Goal: Transaction & Acquisition: Download file/media

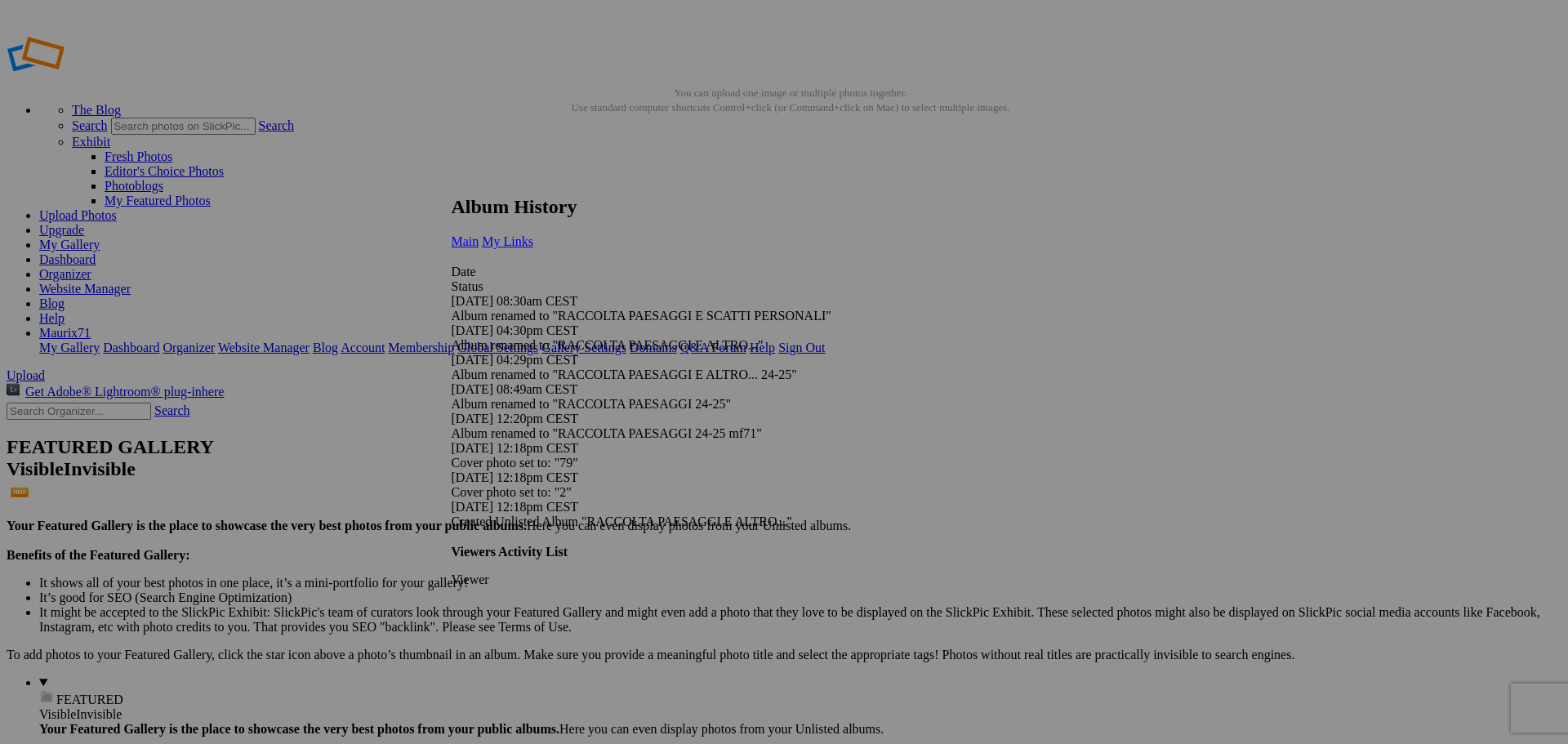
click at [533, 234] on span "My Links" at bounding box center [508, 241] width 52 height 14
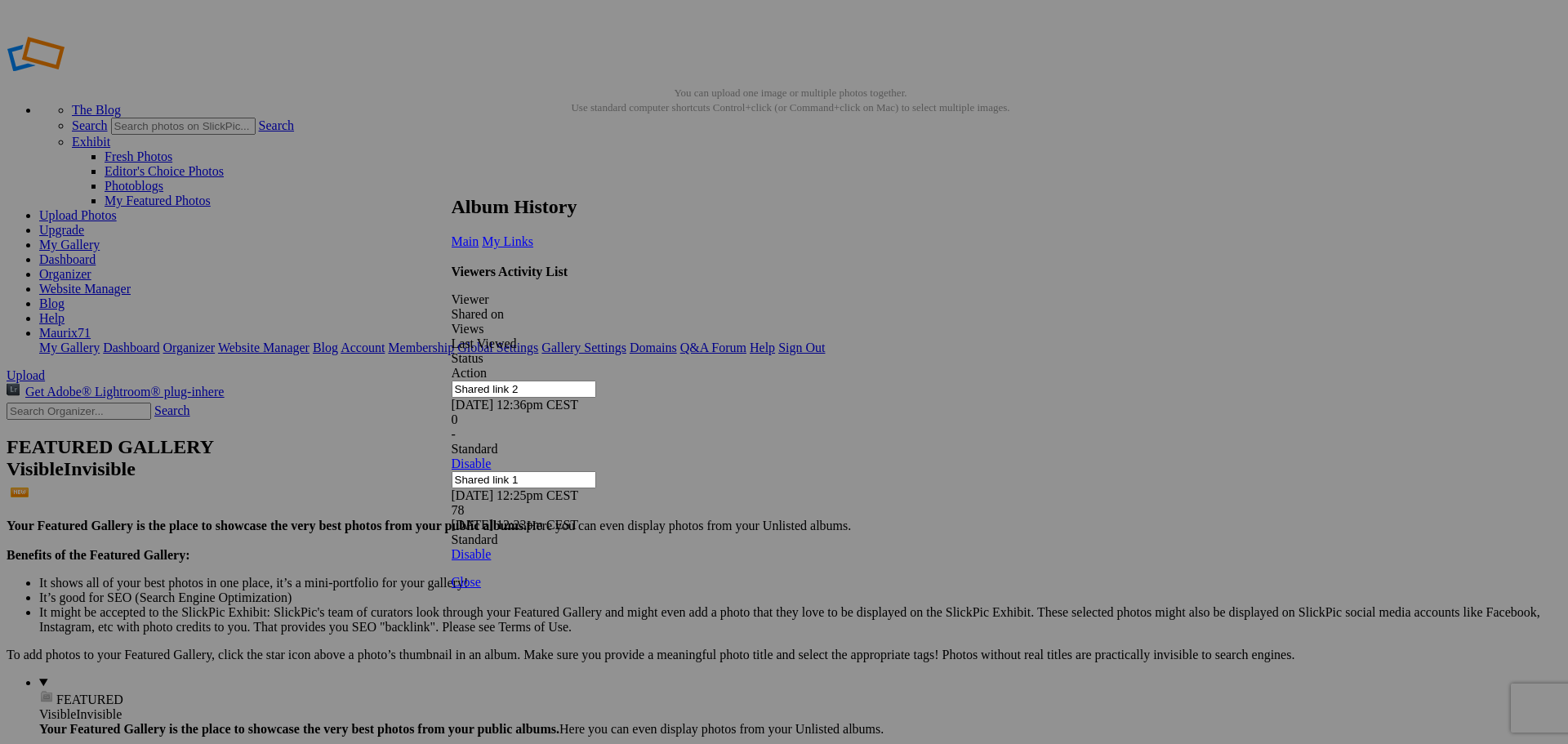
click at [451, 181] on link at bounding box center [451, 181] width 0 height 0
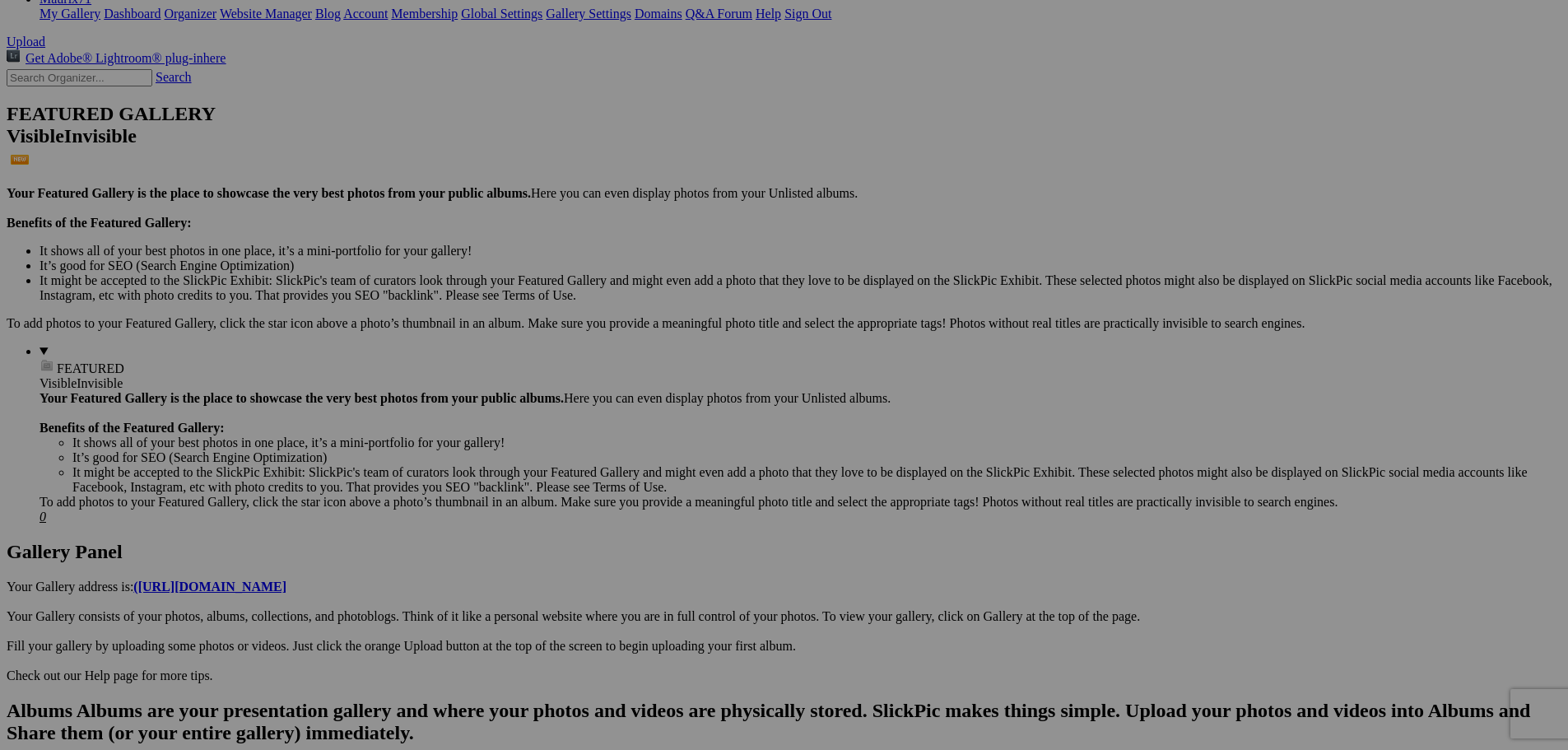
scroll to position [329, 0]
